Goal: Transaction & Acquisition: Purchase product/service

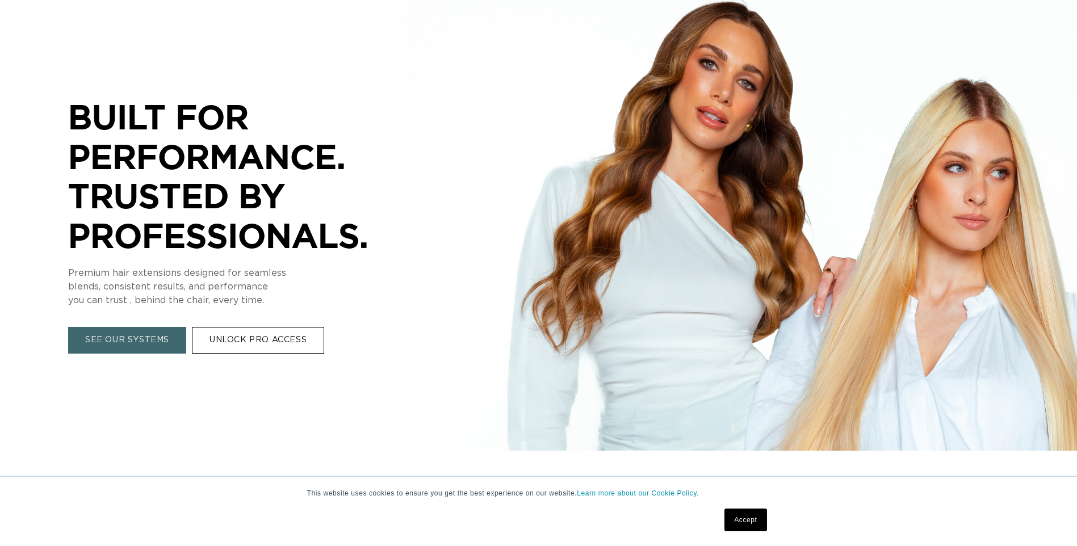
scroll to position [170, 0]
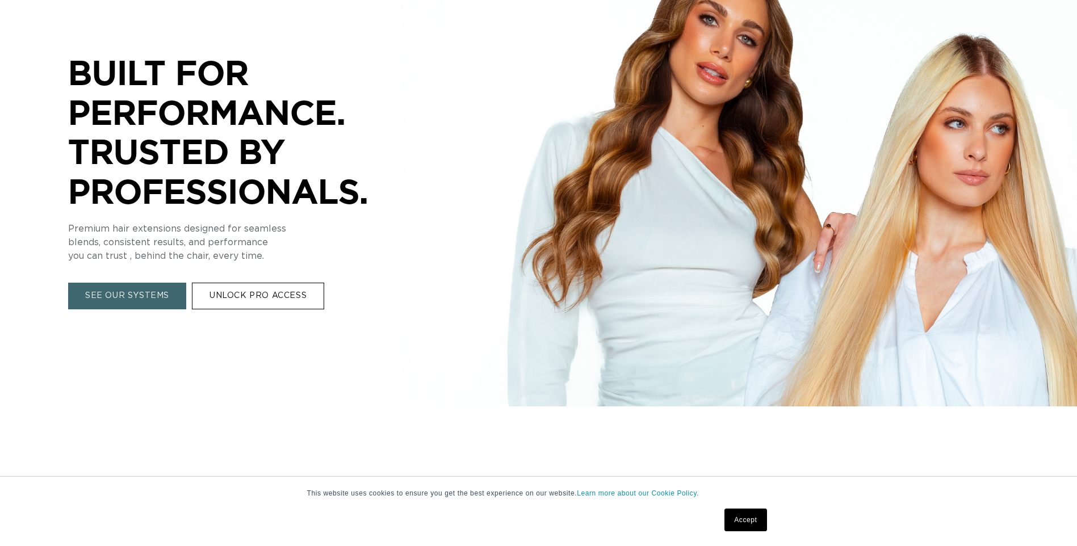
click at [117, 292] on link "SEE OUR SYSTEMS" at bounding box center [127, 296] width 118 height 27
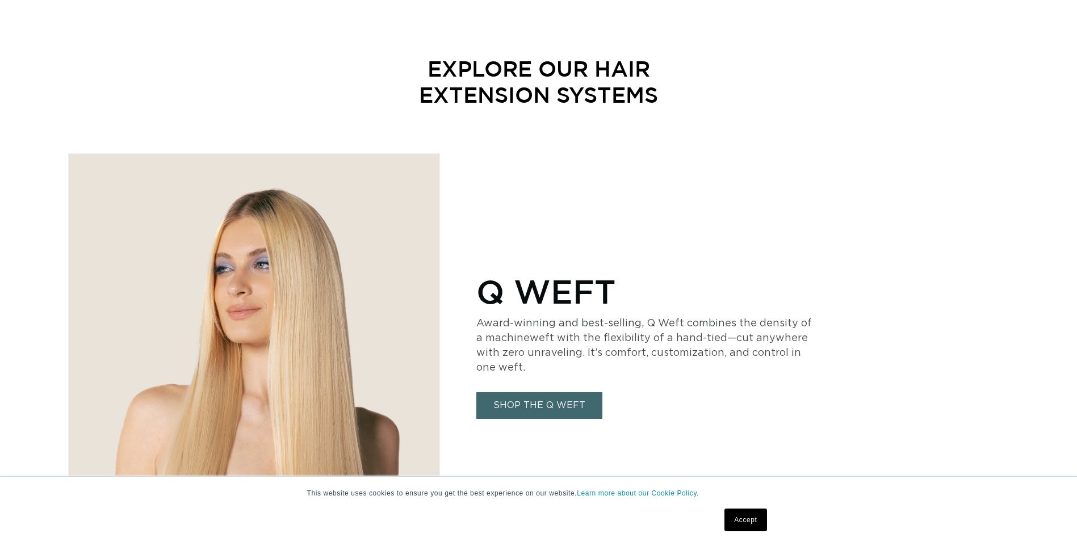
scroll to position [568, 0]
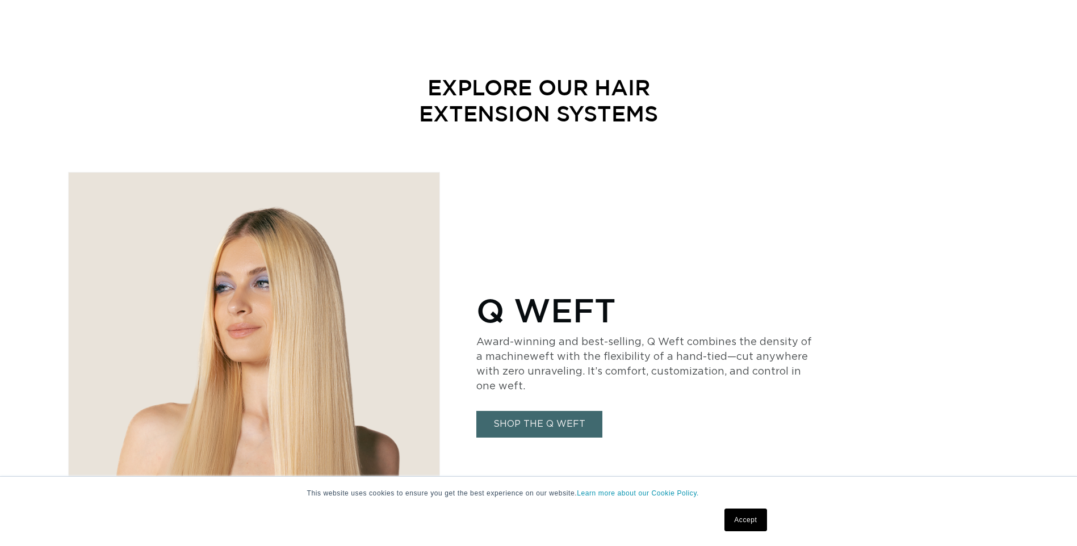
click at [585, 434] on link "SHOP THE Q WEFT" at bounding box center [539, 424] width 126 height 27
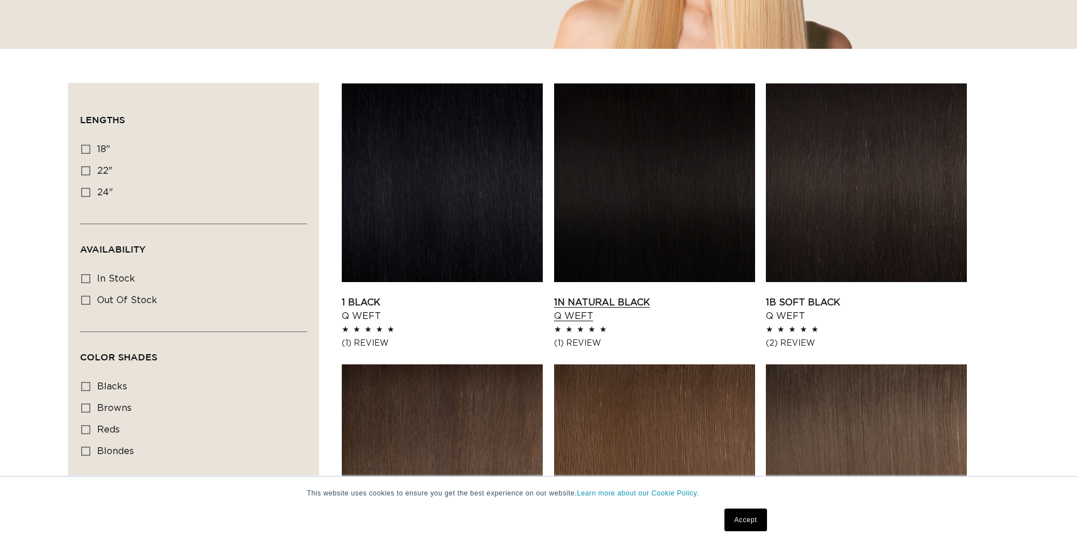
scroll to position [397, 0]
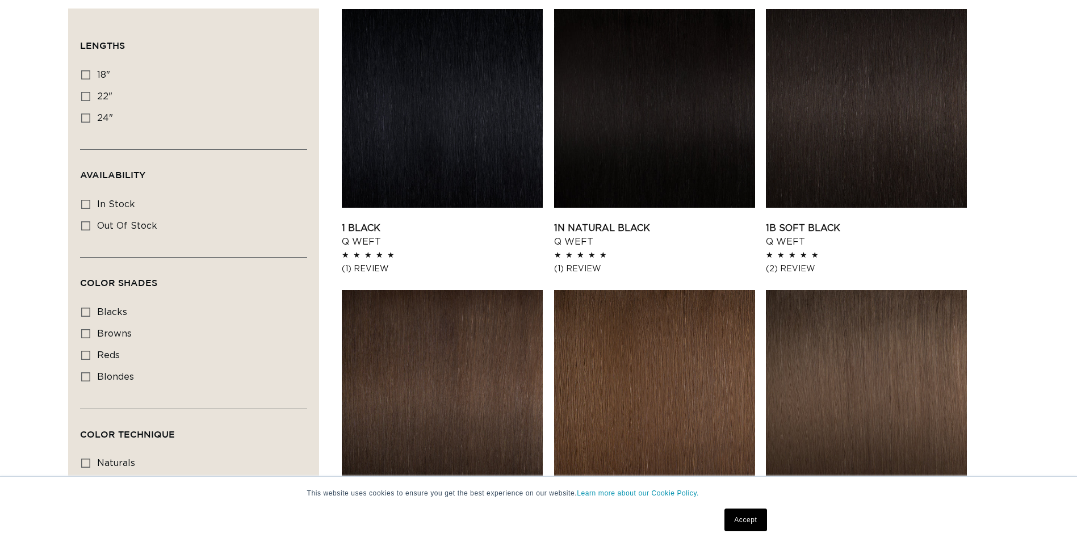
click at [445, 502] on link "2 Dark Brown Q Weft" at bounding box center [442, 515] width 201 height 27
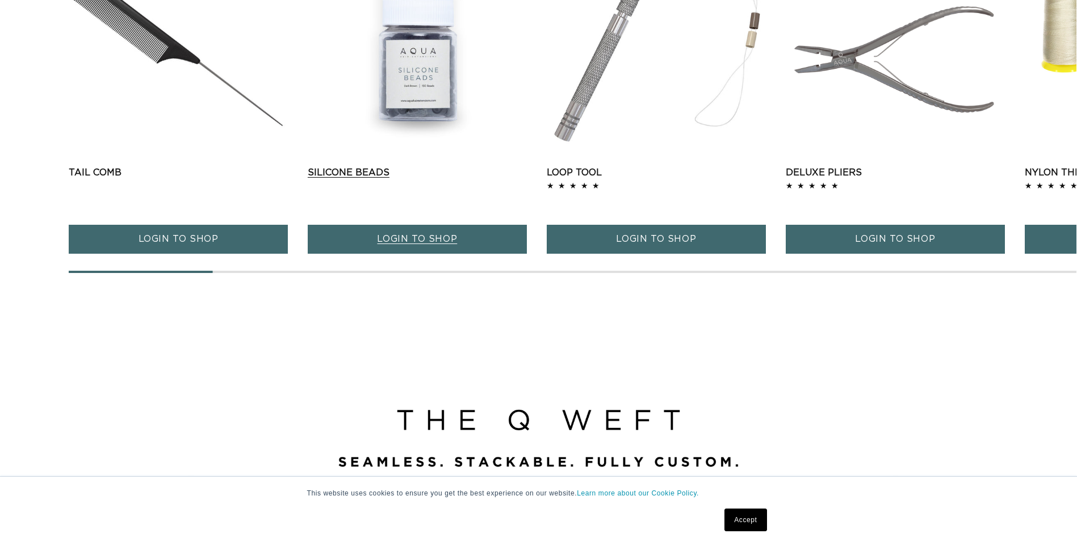
scroll to position [0, 1992]
